Goal: Information Seeking & Learning: Learn about a topic

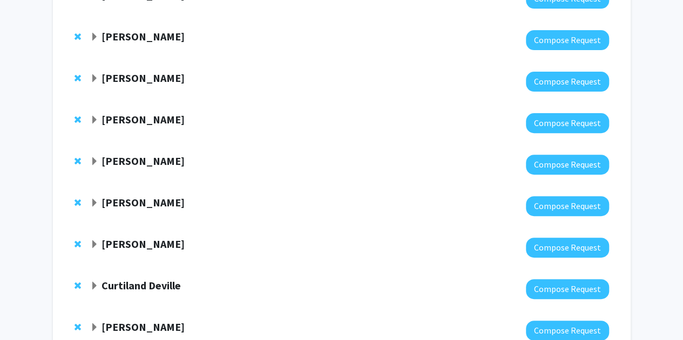
scroll to position [142, 0]
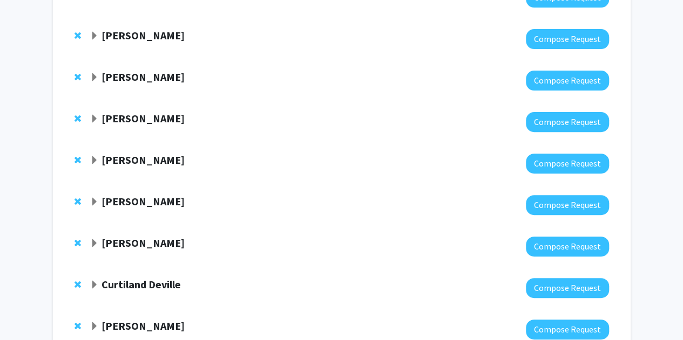
click at [142, 89] on div at bounding box center [349, 81] width 518 height 20
click at [142, 86] on div at bounding box center [349, 81] width 518 height 20
click at [144, 72] on strong "[PERSON_NAME]" at bounding box center [142, 76] width 83 height 13
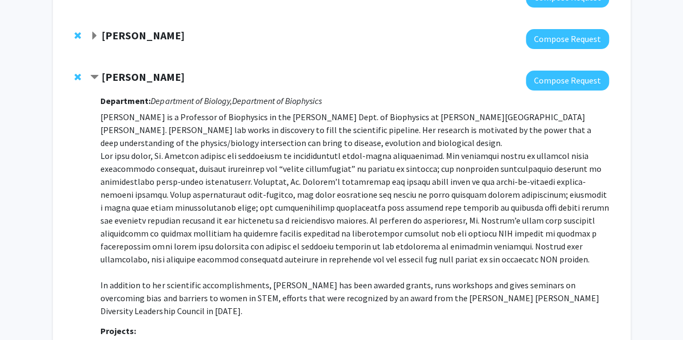
click at [169, 140] on p "[PERSON_NAME] is a Professor of Biophysics in the [PERSON_NAME] Dept. of Biophy…" at bounding box center [354, 214] width 508 height 207
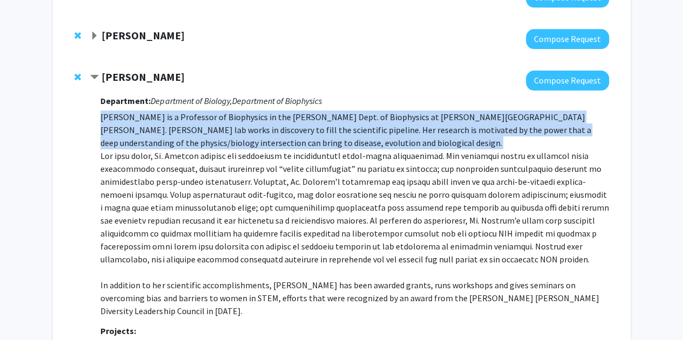
click at [169, 140] on p "[PERSON_NAME] is a Professor of Biophysics in the [PERSON_NAME] Dept. of Biophy…" at bounding box center [354, 214] width 508 height 207
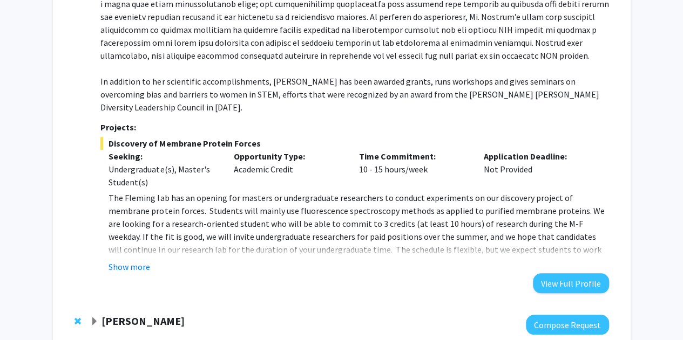
scroll to position [347, 0]
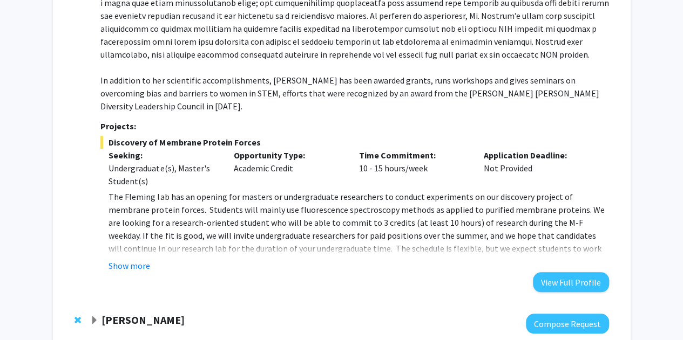
click at [178, 162] on div "Undergraduate(s), Master's Student(s)" at bounding box center [162, 175] width 109 height 26
click at [148, 206] on p "The Fleming lab has an opening for masters or undergraduate researchers to cond…" at bounding box center [358, 229] width 500 height 78
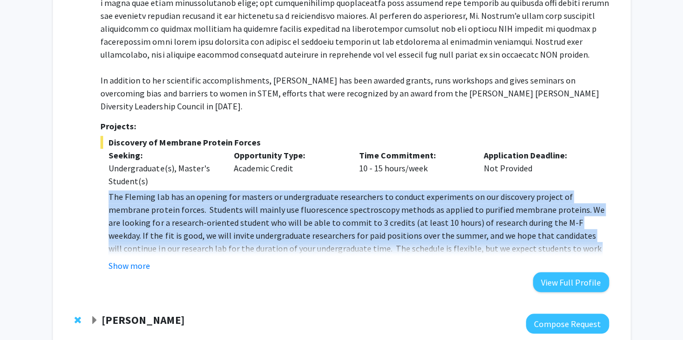
click at [148, 206] on p "The Fleming lab has an opening for masters or undergraduate researchers to cond…" at bounding box center [358, 229] width 500 height 78
